Goal: Task Accomplishment & Management: Manage account settings

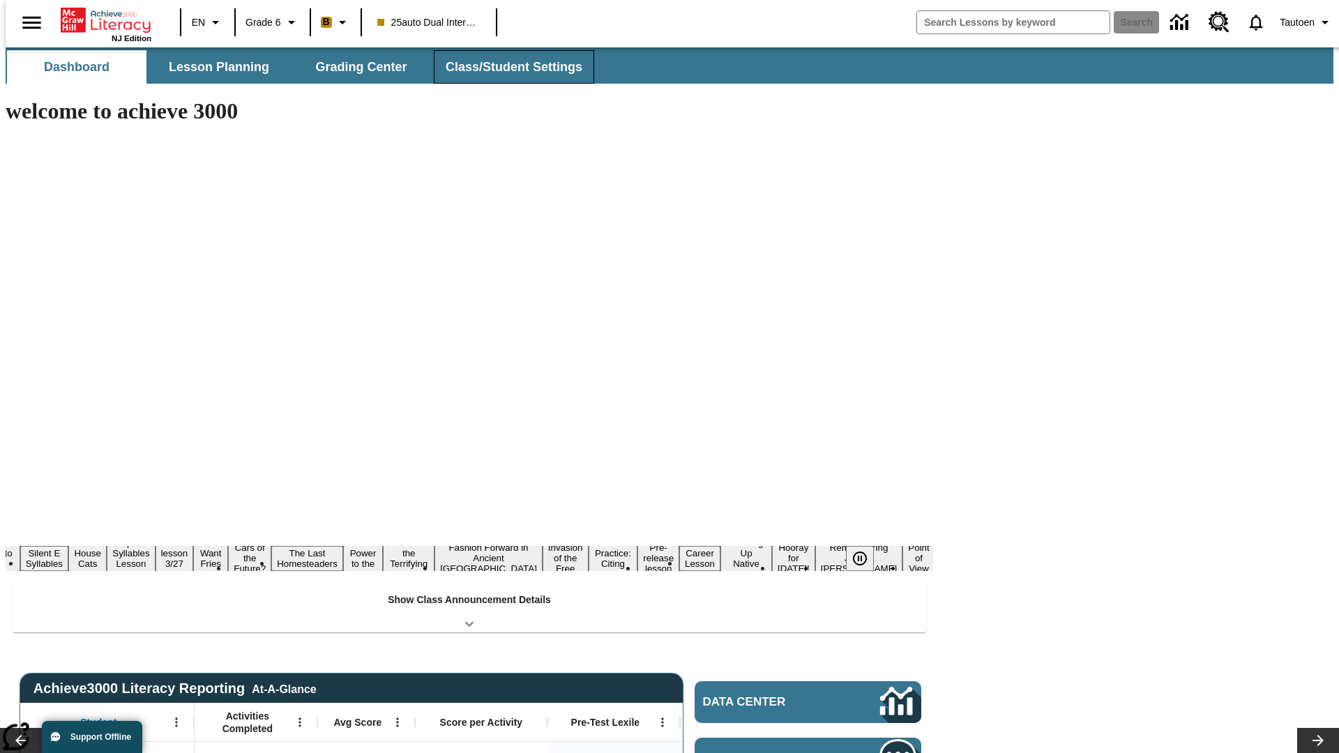
click at [506, 67] on button "Class/Student Settings" at bounding box center [514, 66] width 160 height 33
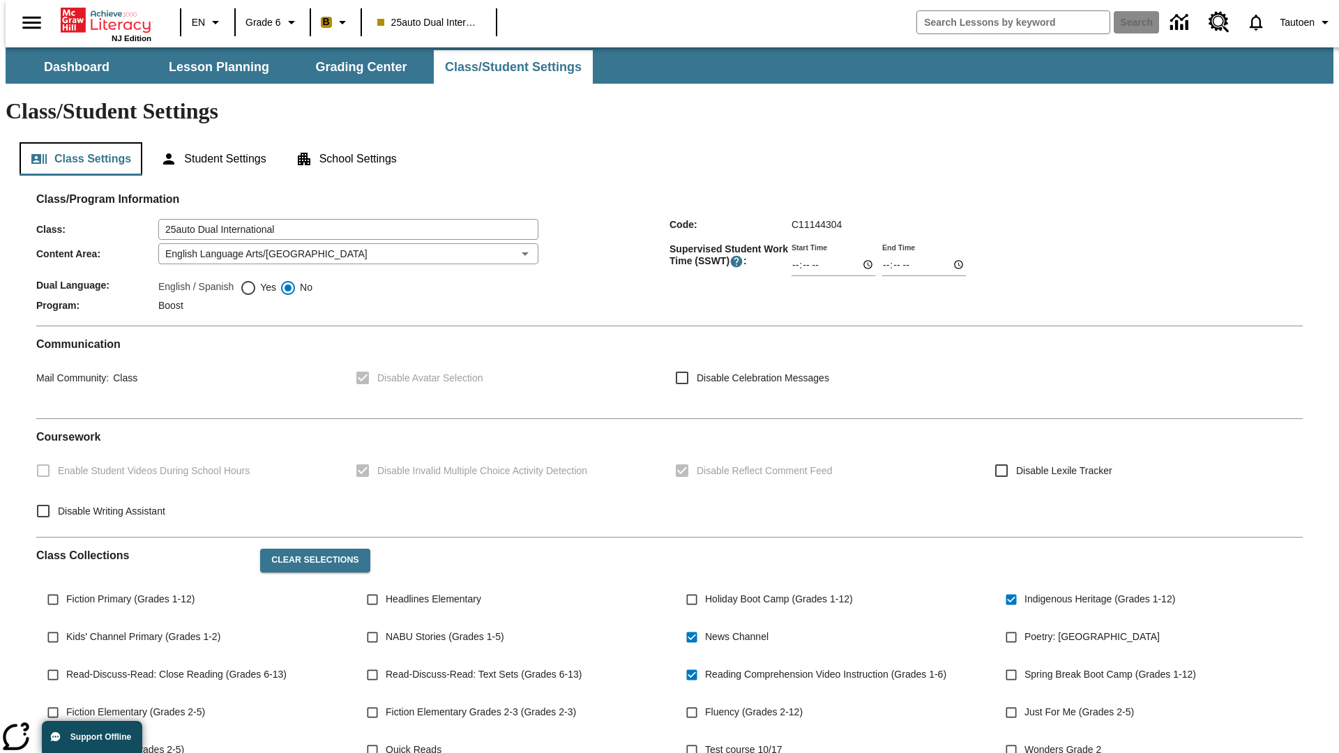
click at [75, 142] on button "Class Settings" at bounding box center [81, 158] width 123 height 33
click at [258, 280] on span "Yes" at bounding box center [267, 287] width 20 height 15
click at [257, 280] on input "Yes" at bounding box center [248, 288] width 17 height 17
radio input "true"
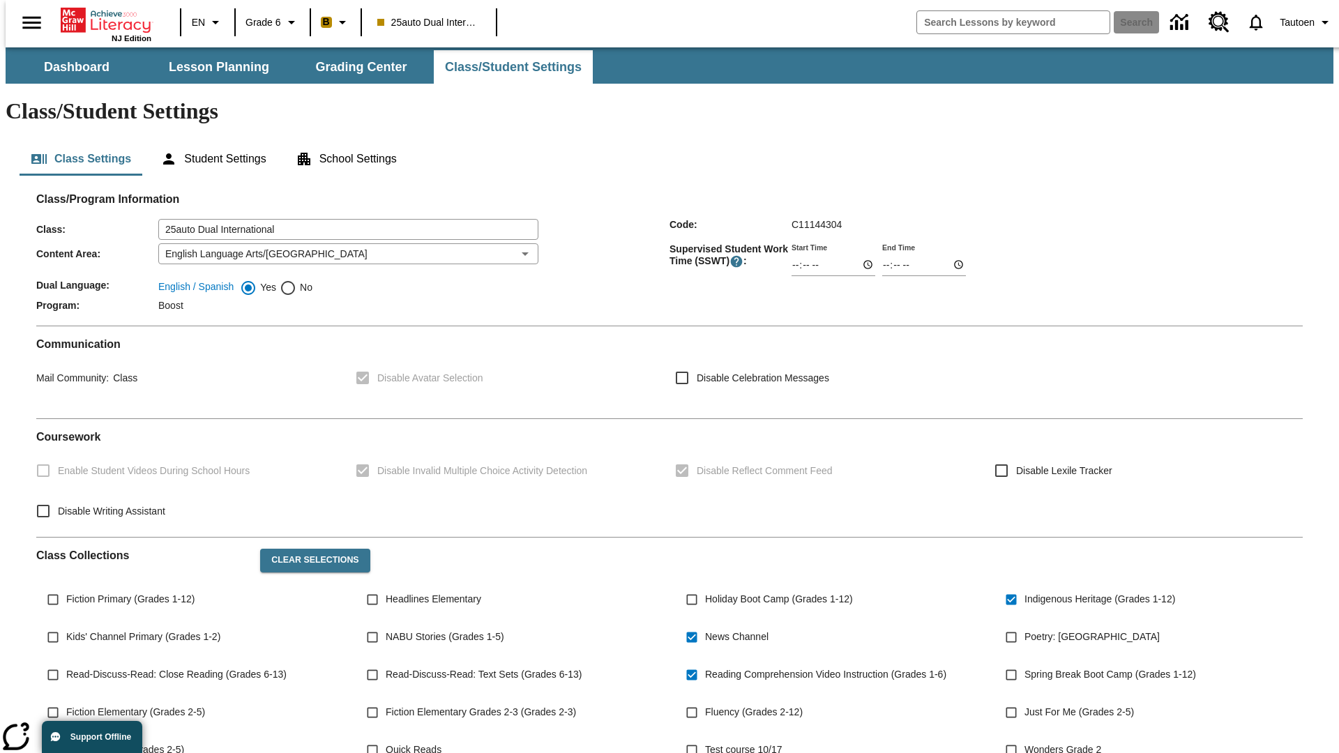
scroll to position [204, 0]
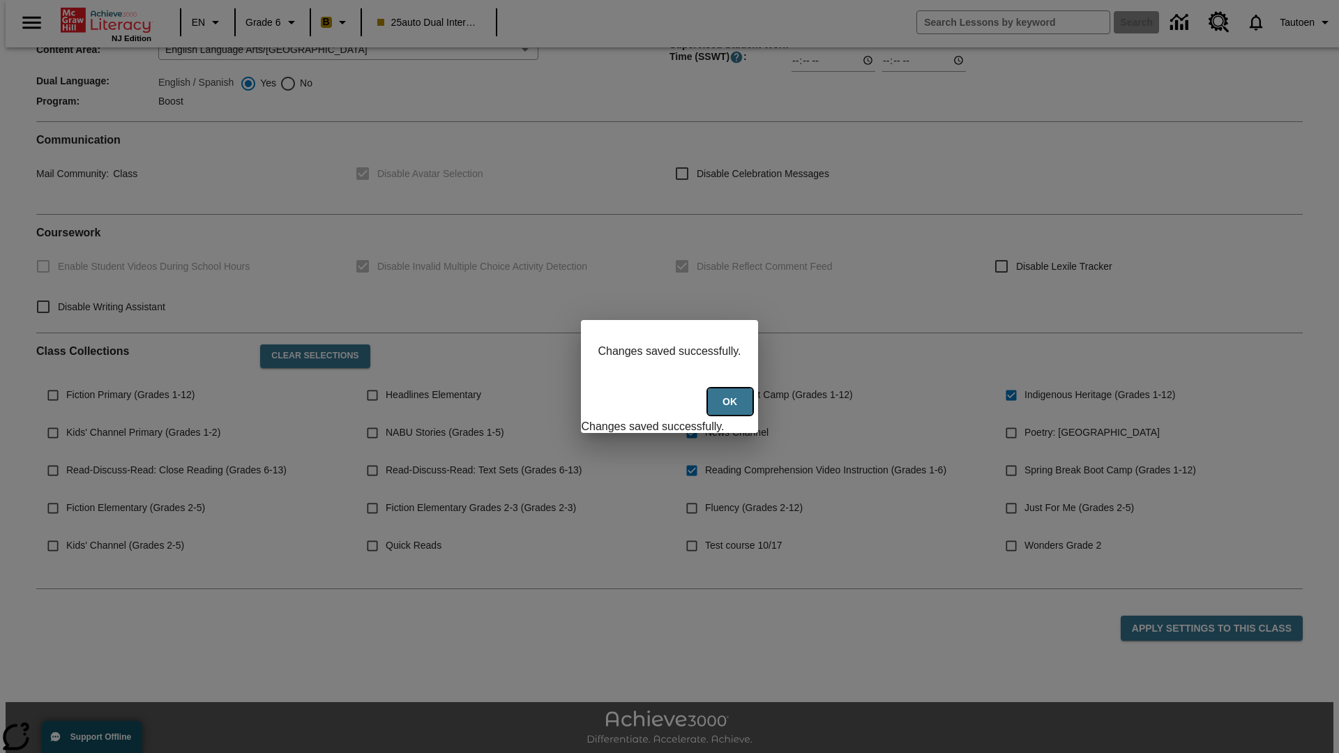
click at [732, 409] on button "Ok" at bounding box center [730, 402] width 45 height 27
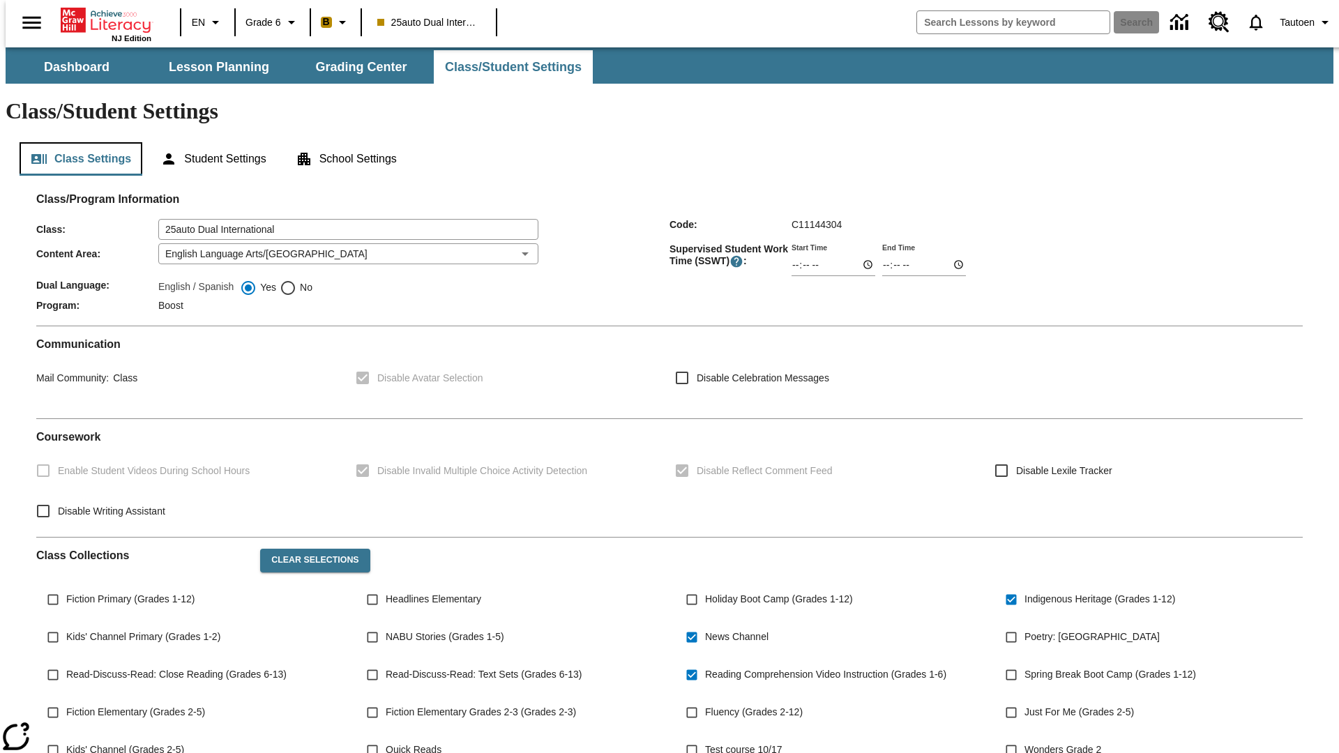
click at [75, 142] on button "Class Settings" at bounding box center [81, 158] width 123 height 33
click at [210, 142] on button "Student Settings" at bounding box center [213, 158] width 128 height 33
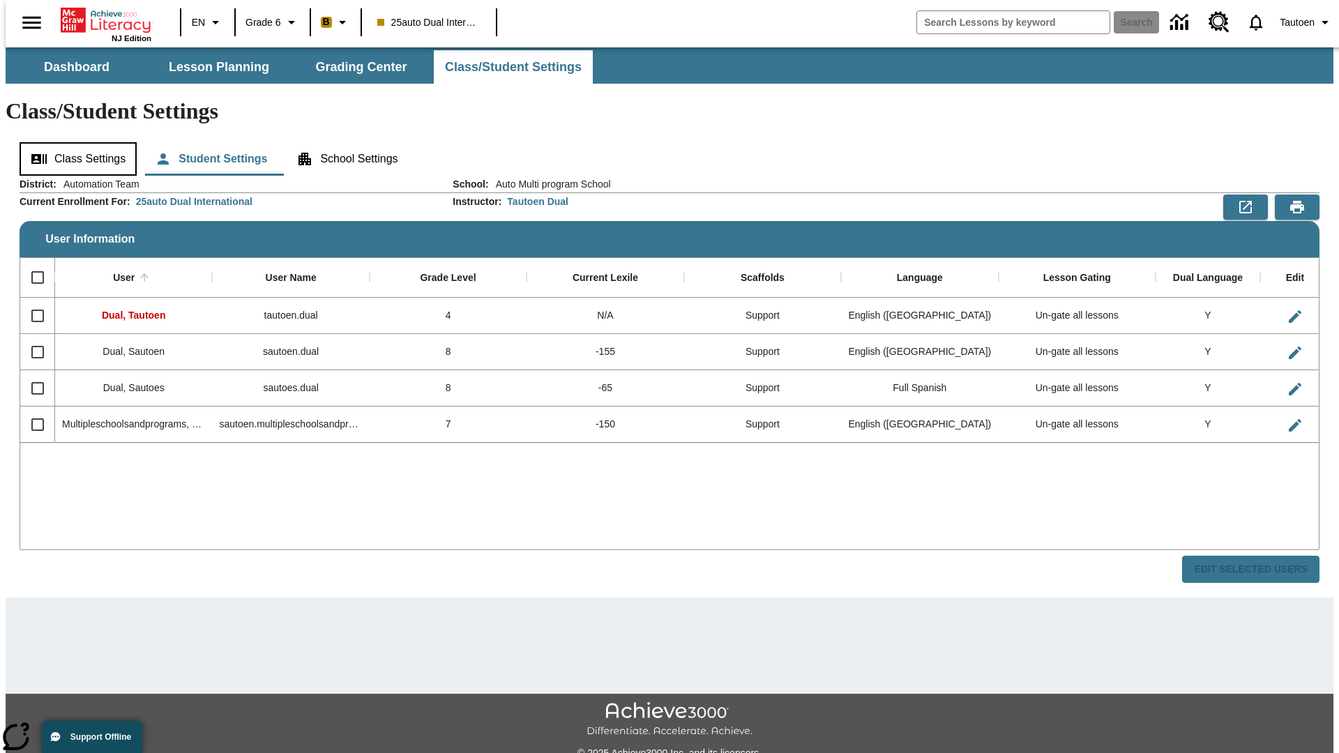
click at [73, 142] on button "Class Settings" at bounding box center [78, 158] width 117 height 33
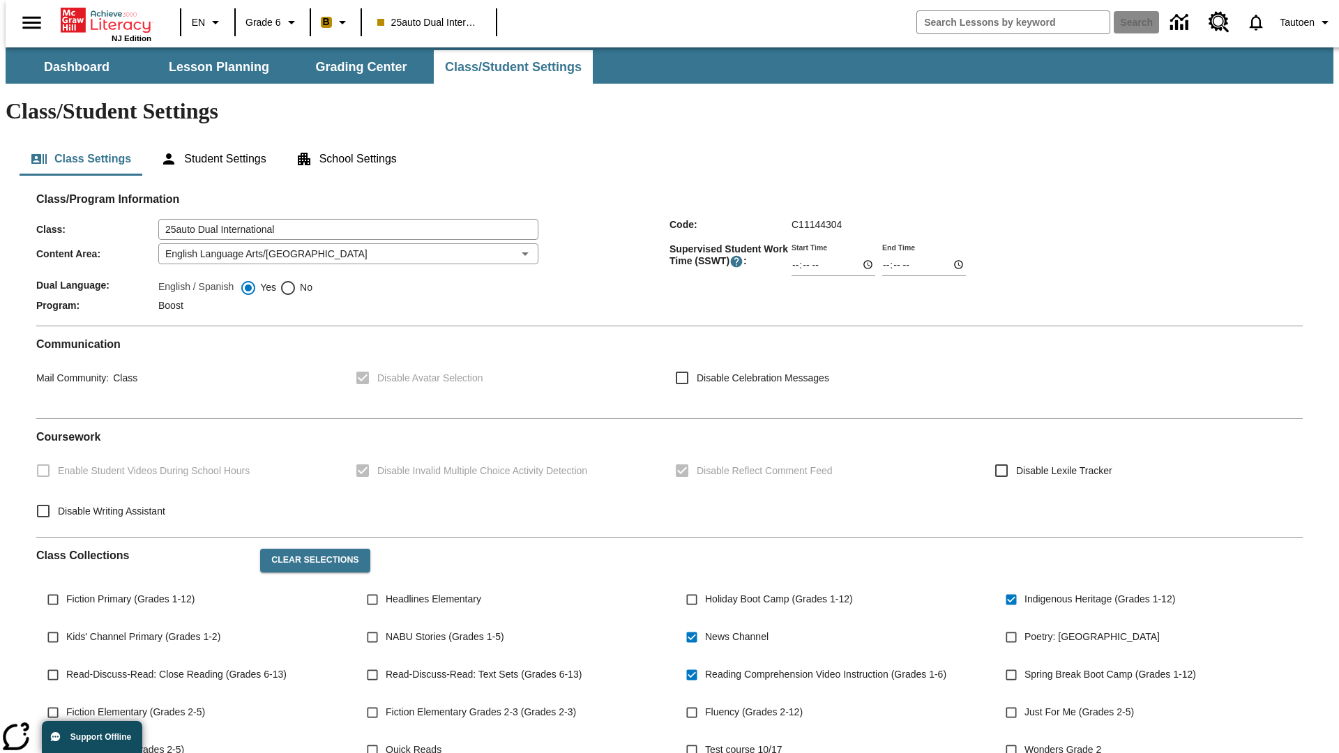
click at [296, 280] on span "No" at bounding box center [304, 287] width 16 height 15
click at [296, 280] on input "No" at bounding box center [288, 288] width 17 height 17
radio input "true"
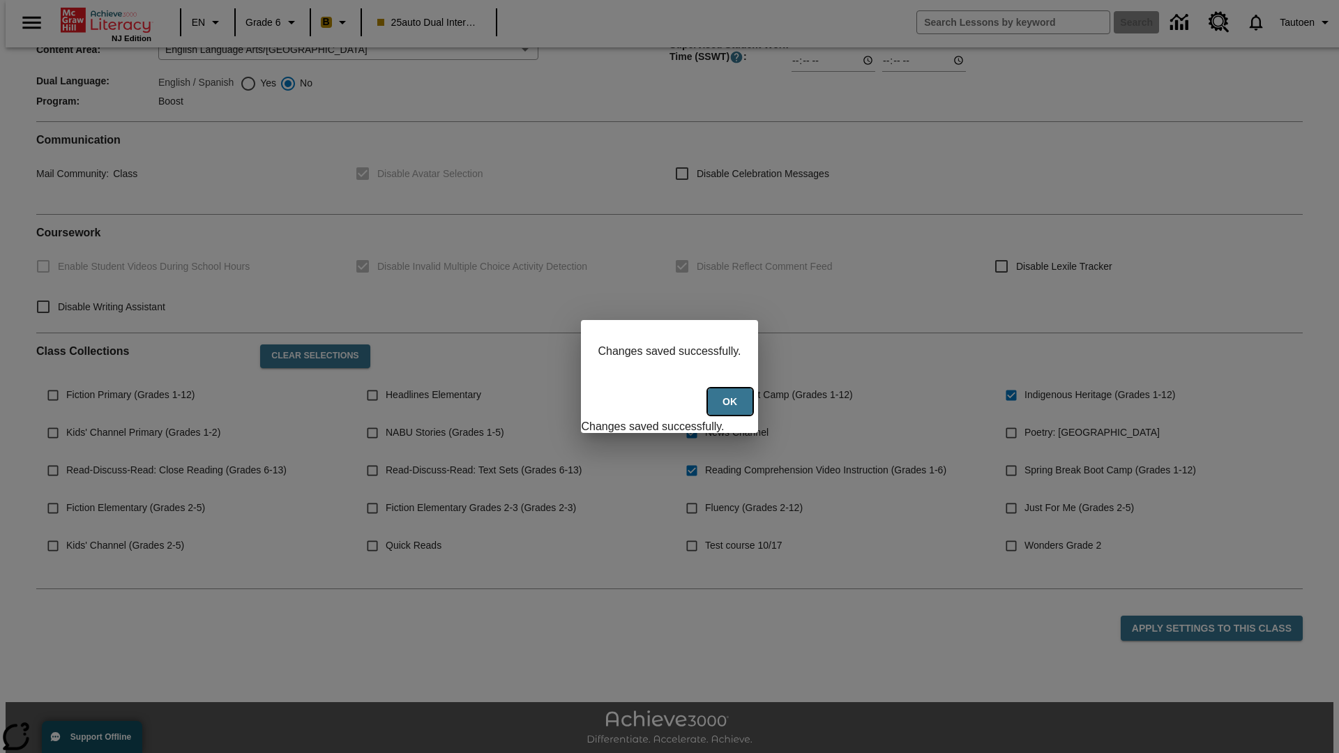
click at [732, 409] on button "Ok" at bounding box center [730, 402] width 45 height 27
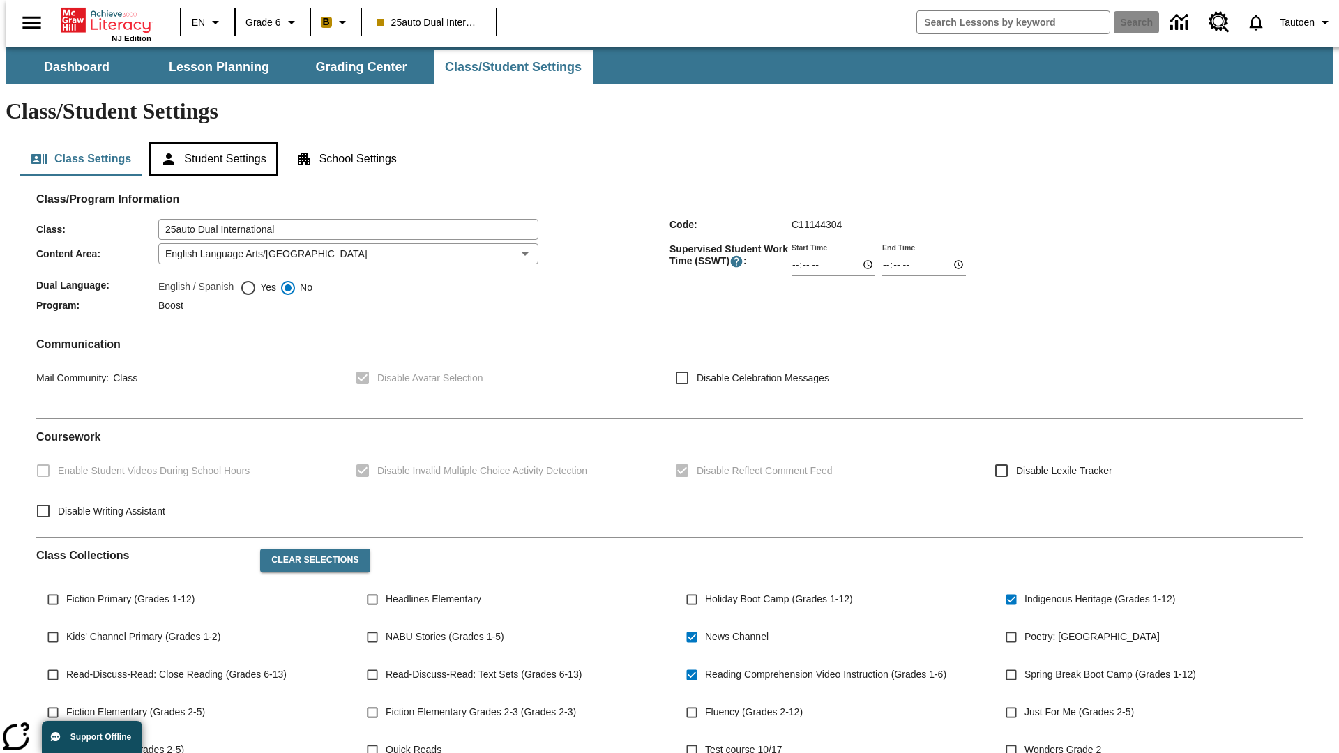
click at [210, 142] on button "Student Settings" at bounding box center [213, 158] width 128 height 33
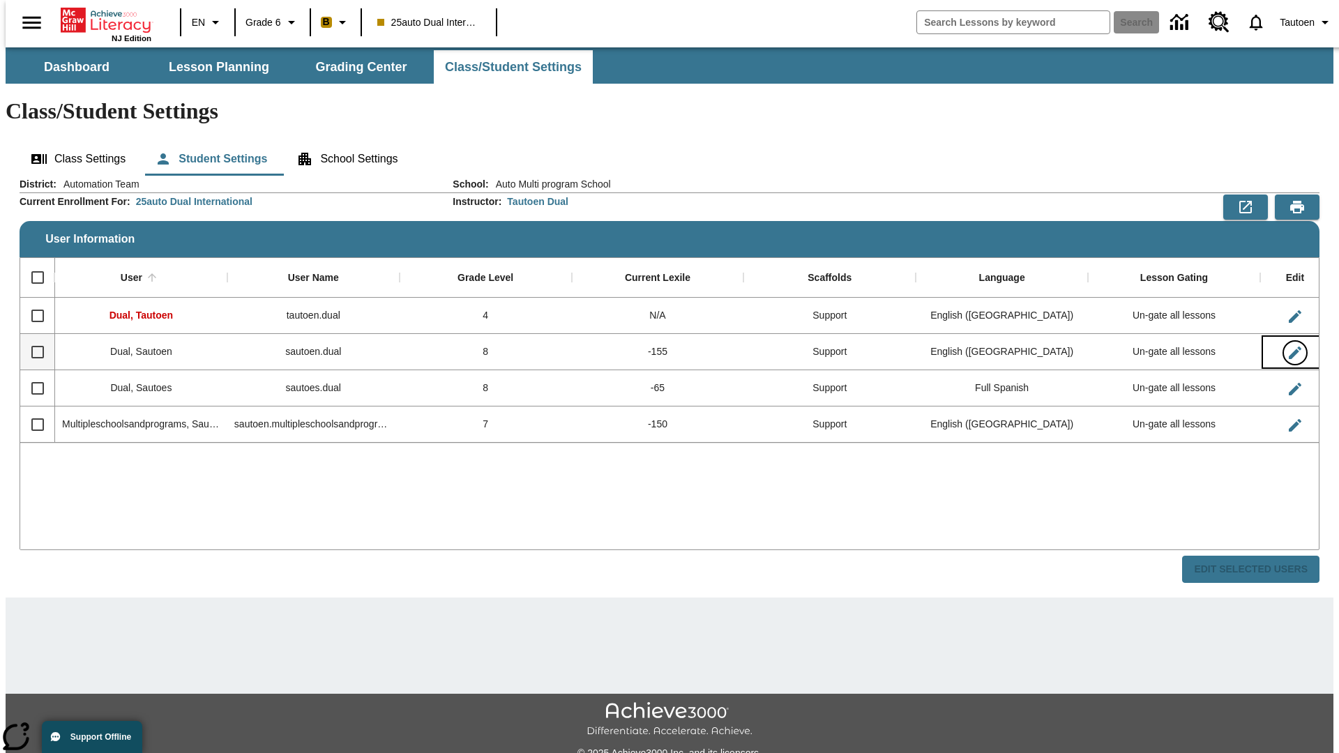
click at [1289, 347] on icon "Edit User" at bounding box center [1295, 353] width 13 height 13
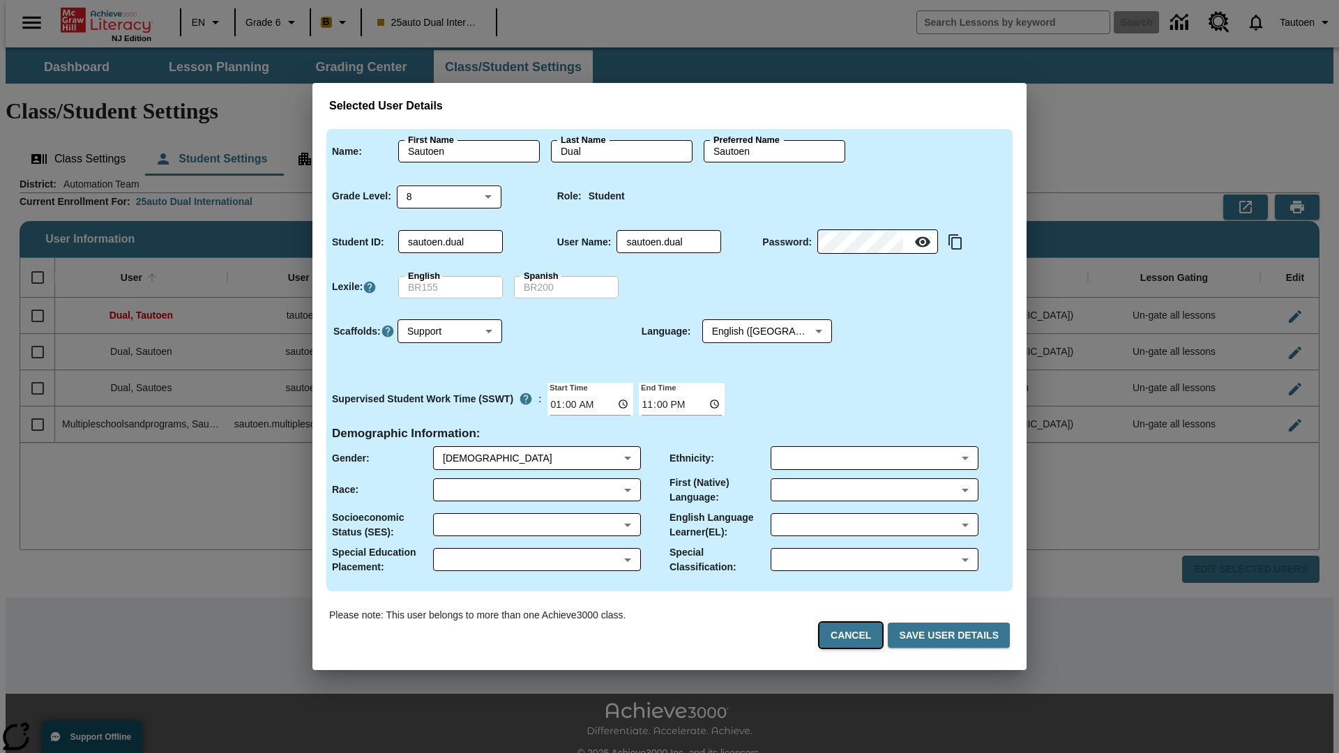
click at [857, 636] on button "Cancel" at bounding box center [851, 636] width 63 height 26
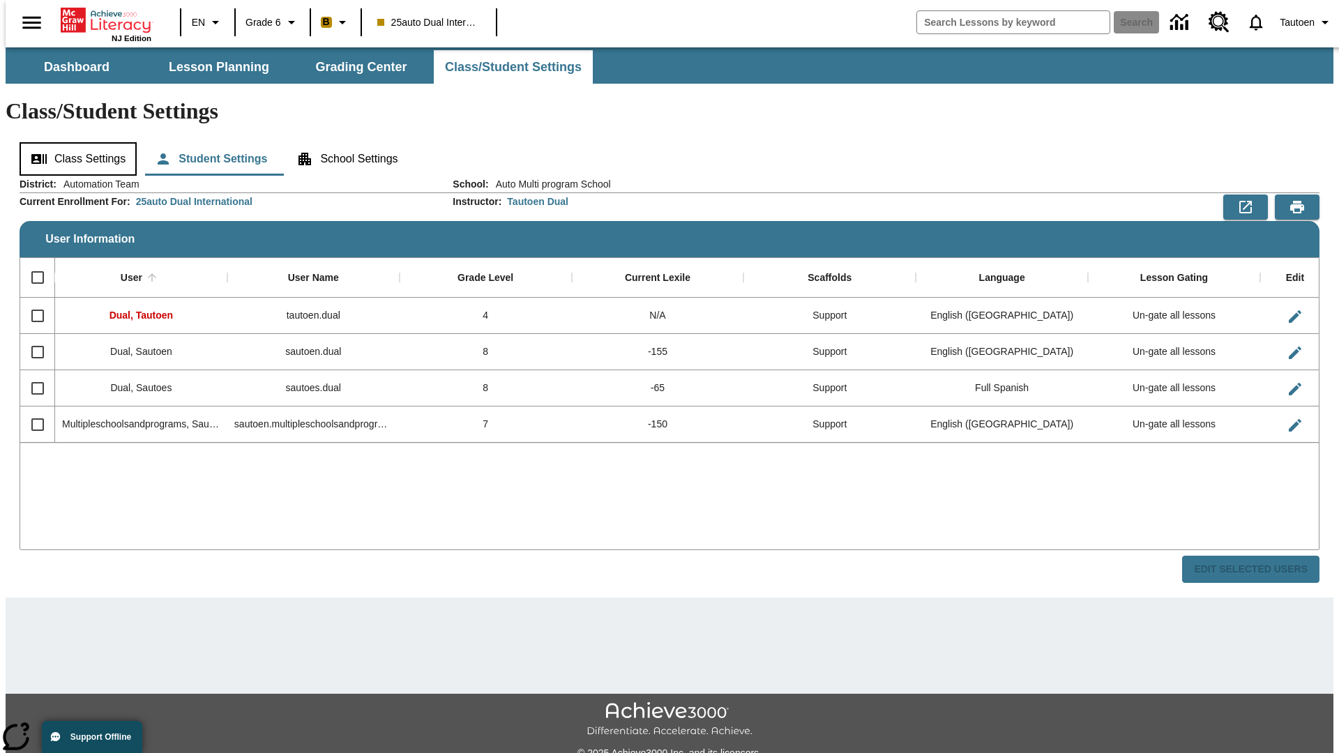
click at [73, 142] on button "Class Settings" at bounding box center [78, 158] width 117 height 33
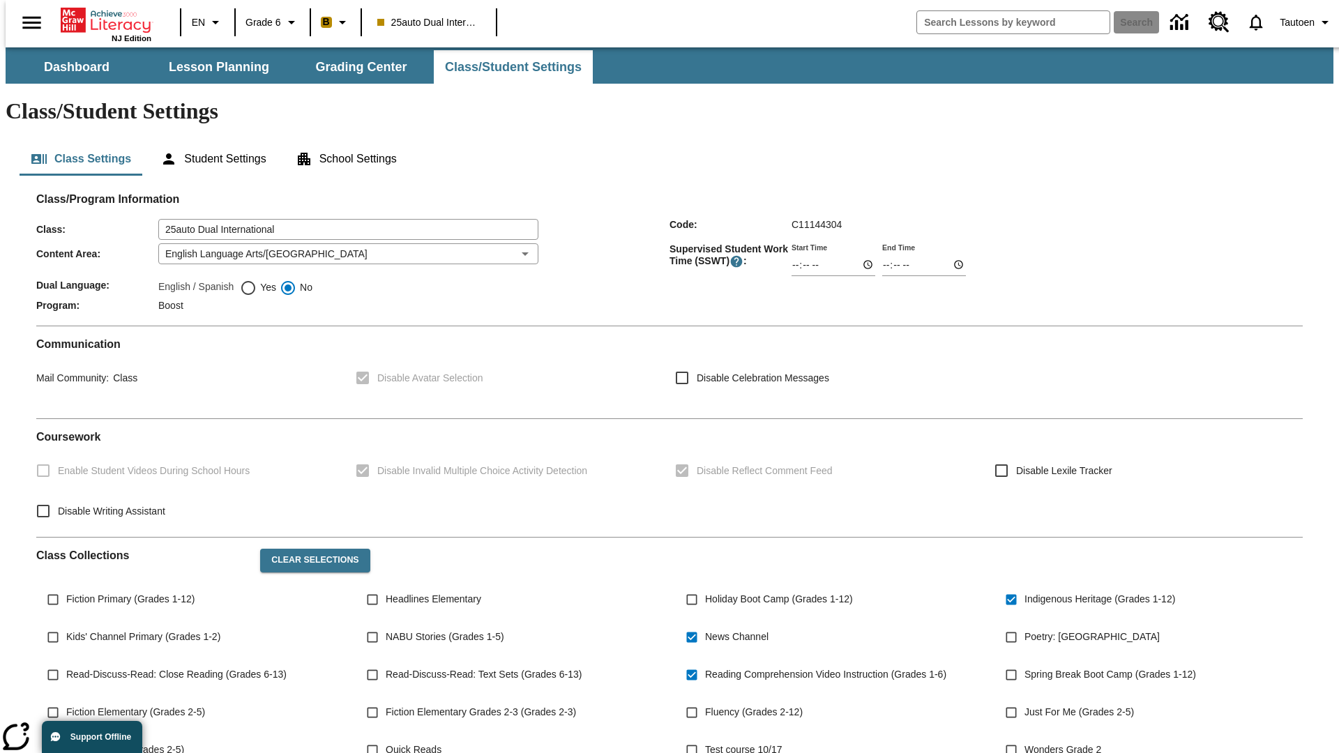
click at [258, 280] on span "Yes" at bounding box center [267, 287] width 20 height 15
click at [257, 280] on input "Yes" at bounding box center [248, 288] width 17 height 17
radio input "true"
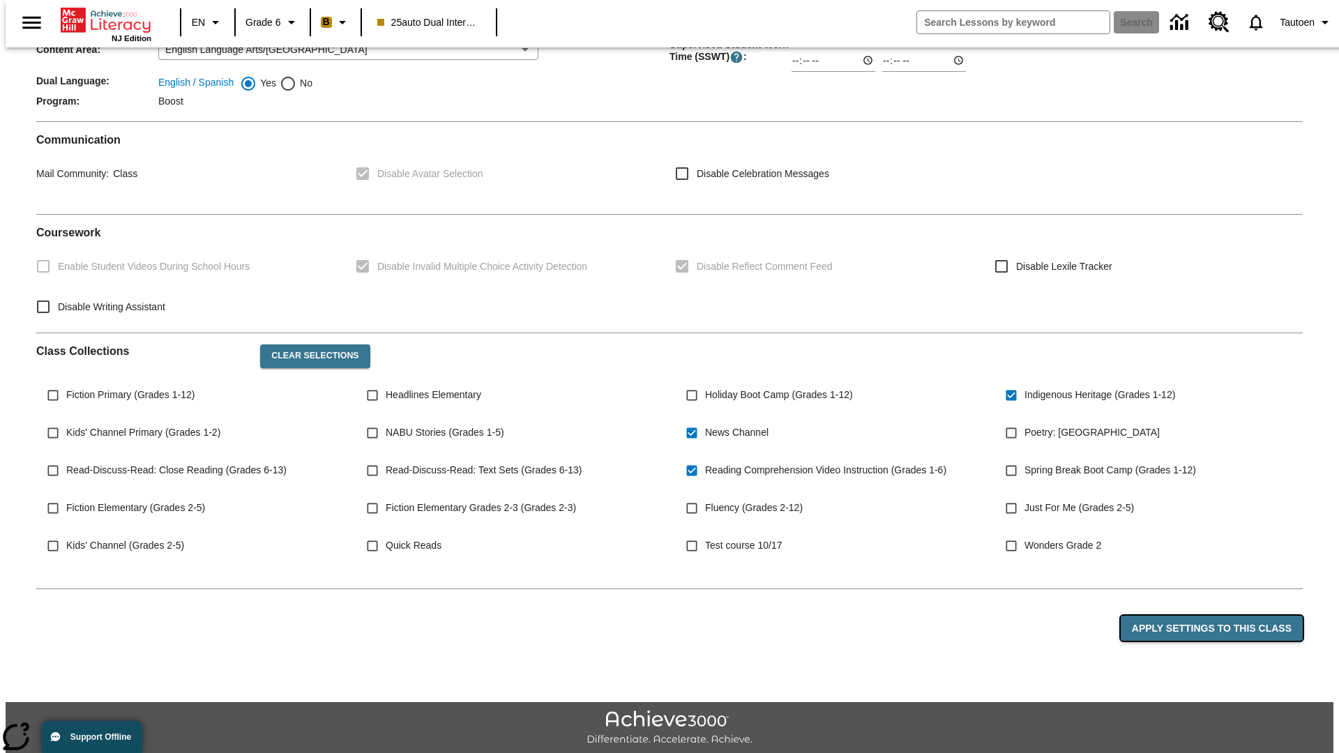
click at [1220, 616] on button "Apply Settings to this Class" at bounding box center [1212, 629] width 182 height 26
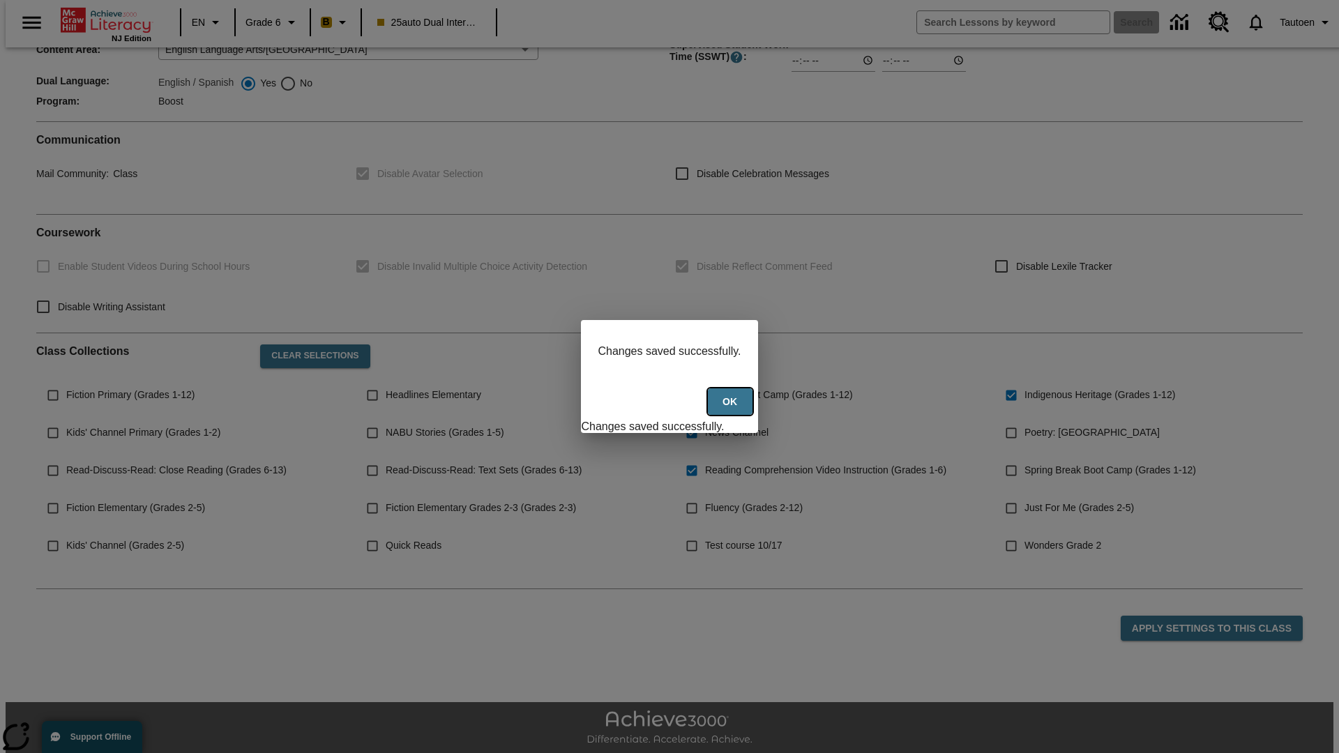
click at [732, 409] on button "Ok" at bounding box center [730, 402] width 45 height 27
